Goal: Navigation & Orientation: Find specific page/section

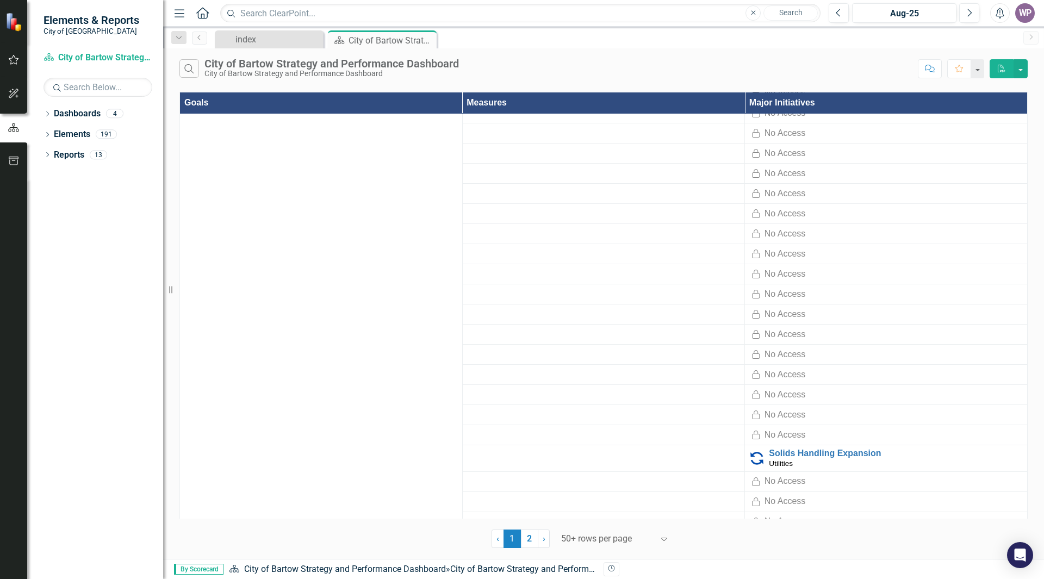
scroll to position [1852, 0]
click at [533, 544] on link "2" at bounding box center [529, 538] width 17 height 18
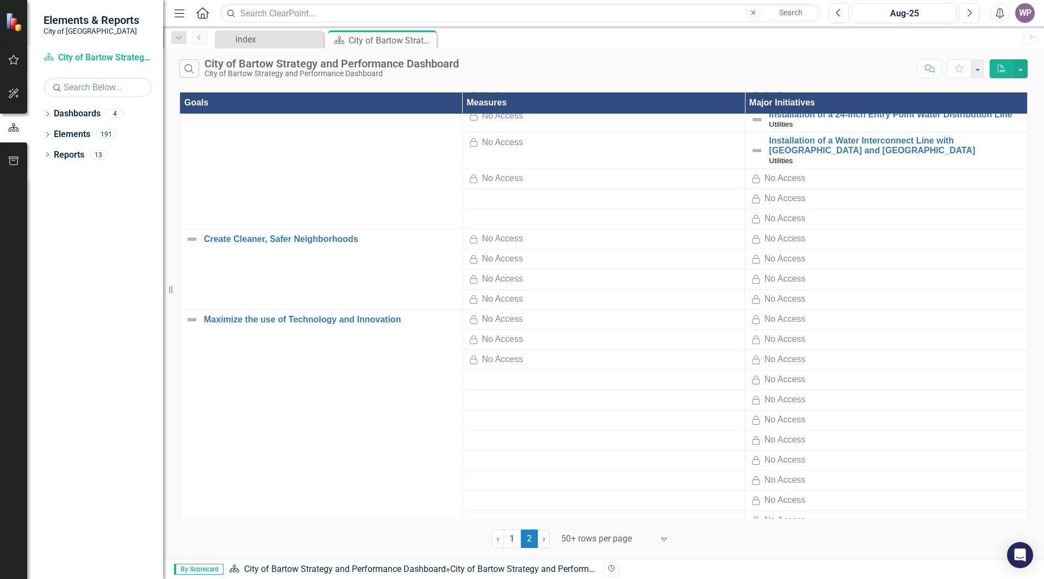
scroll to position [0, 0]
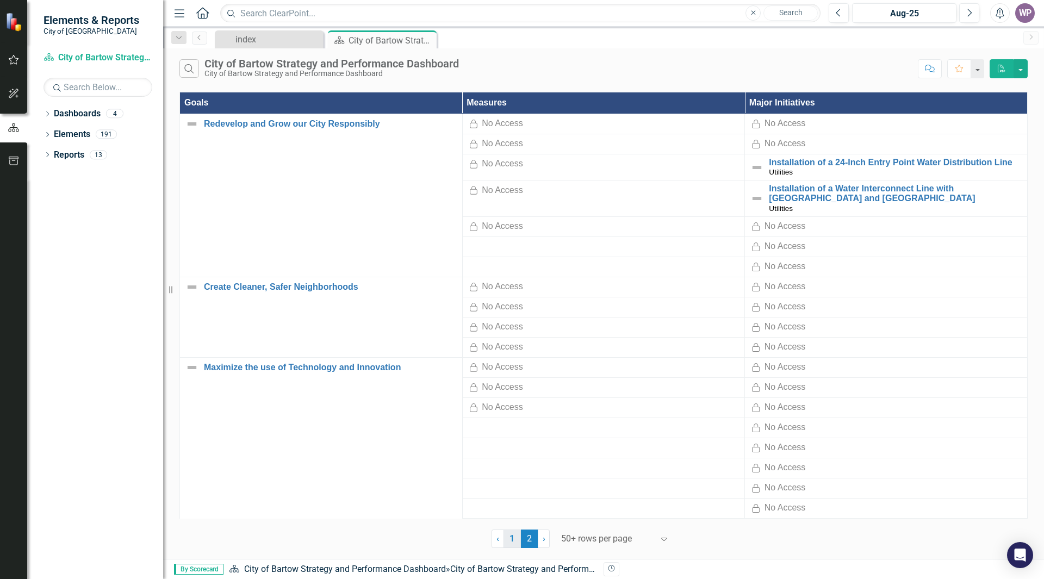
click at [515, 536] on link "1" at bounding box center [511, 538] width 17 height 18
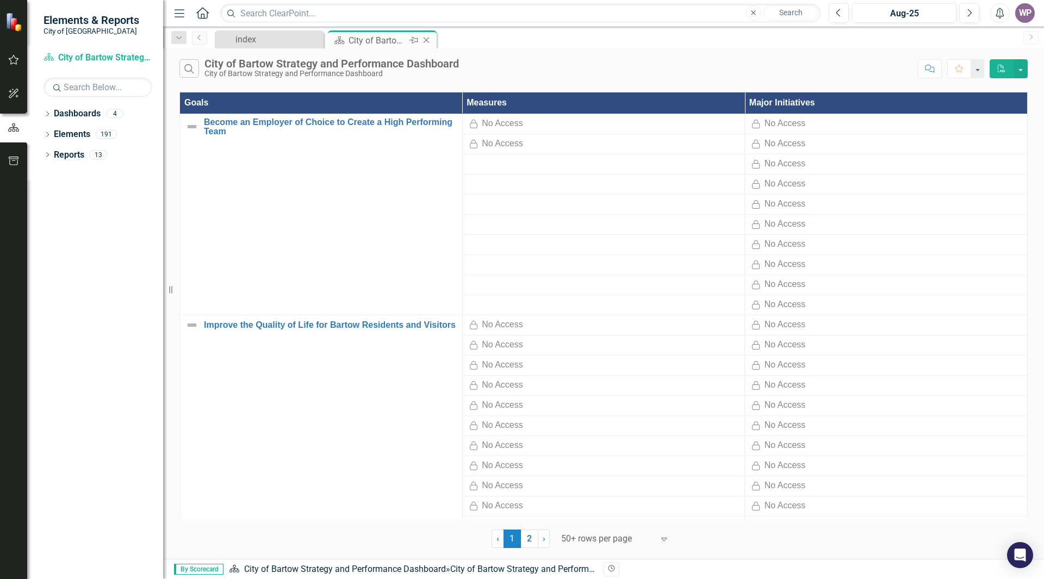
click at [378, 38] on div "City of Bartow Strategy and Performance Dashboard" at bounding box center [377, 41] width 58 height 14
click at [280, 36] on div "index" at bounding box center [271, 40] width 72 height 14
click at [252, 40] on div "index" at bounding box center [271, 40] width 72 height 14
click at [48, 136] on icon "Dropdown" at bounding box center [47, 136] width 8 height 6
click at [47, 215] on icon "Dropdown" at bounding box center [47, 218] width 8 height 6
